Goal: Information Seeking & Learning: Understand process/instructions

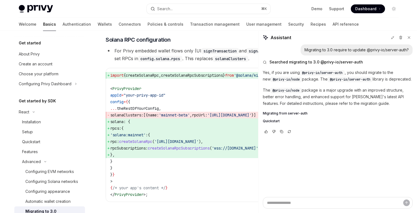
drag, startPoint x: 137, startPoint y: 161, endPoint x: 126, endPoint y: 156, distance: 12.5
click at [126, 156] on code "import { createSolanaRpc , createSolanaRpcSubscriptions } from '@solana/kit' ; …" at bounding box center [205, 135] width 190 height 126
drag, startPoint x: 128, startPoint y: 168, endPoint x: 108, endPoint y: 130, distance: 43.4
click at [110, 130] on code "import { createSolanaRpc , createSolanaRpcSubscriptions } from '@solana/kit' ; …" at bounding box center [205, 135] width 190 height 126
copy code "solana : { rpcs: { 'solana:mainnet' : { rpc: createSolanaRpc ( '[URL][DOMAIN_NA…"
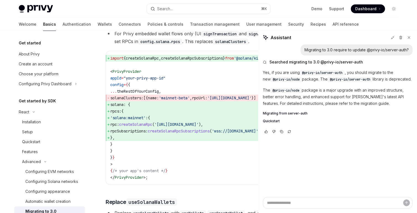
scroll to position [279, 0]
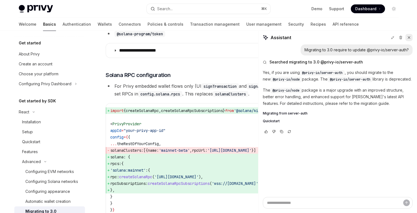
click at [411, 36] on button at bounding box center [409, 37] width 7 height 7
type textarea "*"
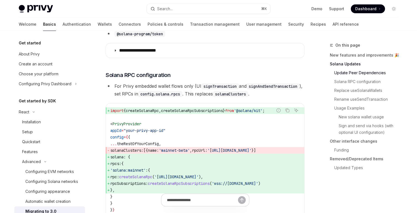
scroll to position [0, 0]
drag, startPoint x: 255, startPoint y: 118, endPoint x: 105, endPoint y: 118, distance: 149.2
click at [106, 118] on div "Report incorrect code Copy Ask AI import { createSolanaRpc , createSolanaRpcSub…" at bounding box center [205, 170] width 199 height 134
copy span "import { createSolanaRpc , createSolanaRpcSubscriptions } from '@solana/kit' ;"
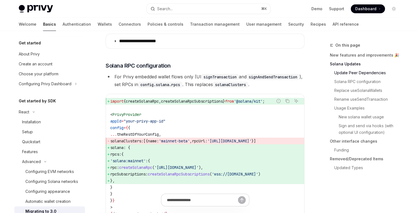
scroll to position [292, 0]
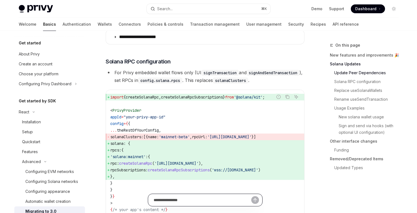
click at [184, 198] on input "Ask a question..." at bounding box center [203, 200] width 98 height 12
type input "**********"
click at [254, 200] on icon "Send message" at bounding box center [255, 199] width 3 height 2
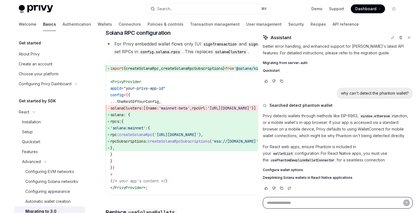
scroll to position [58, 0]
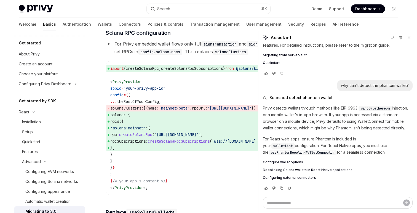
click at [293, 144] on span "walletList" at bounding box center [282, 146] width 19 height 4
click at [288, 161] on span "Configure wallet options" at bounding box center [283, 162] width 40 height 4
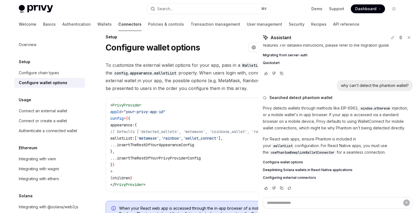
drag, startPoint x: 124, startPoint y: 138, endPoint x: 149, endPoint y: 140, distance: 24.9
click at [135, 140] on span "walletList:" at bounding box center [122, 138] width 24 height 5
copy span "walletList:"
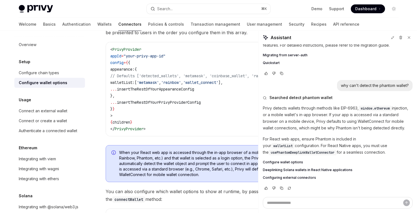
scroll to position [63, 0]
click at [408, 36] on icon at bounding box center [409, 38] width 4 height 4
type textarea "*"
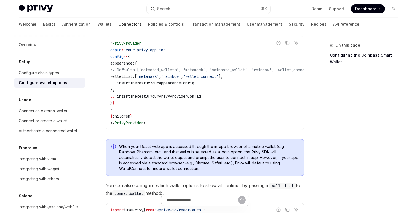
scroll to position [48, 0]
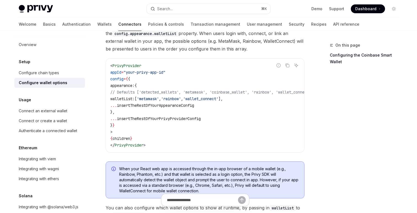
click at [364, 9] on span "Dashboard" at bounding box center [365, 9] width 21 height 6
